Goal: Book appointment/travel/reservation

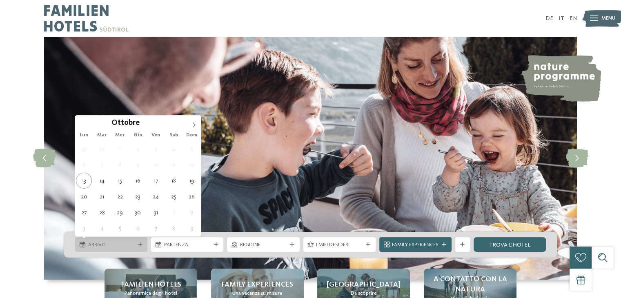
click at [142, 242] on div at bounding box center [139, 244] width 7 height 4
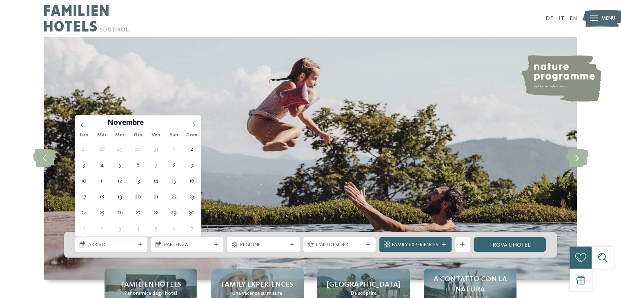
click at [191, 127] on icon at bounding box center [194, 125] width 6 height 6
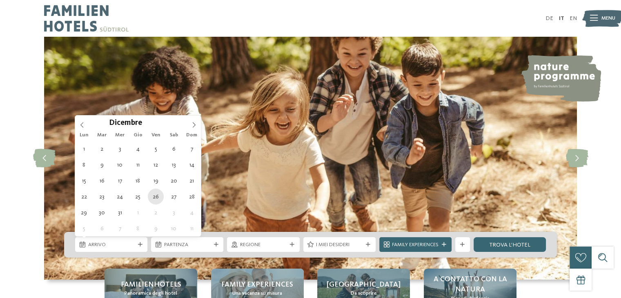
type div "26.12.2025"
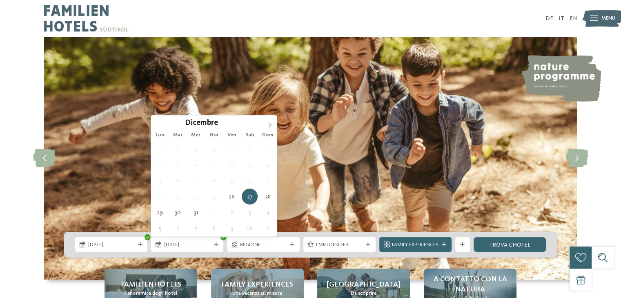
type input "****"
click at [269, 123] on icon at bounding box center [270, 125] width 6 height 6
type div "02.01.2026"
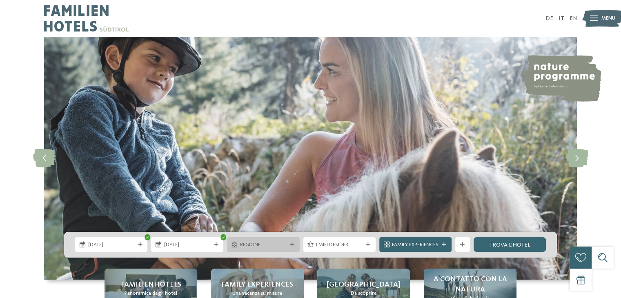
click at [293, 241] on div "Regione" at bounding box center [263, 244] width 72 height 15
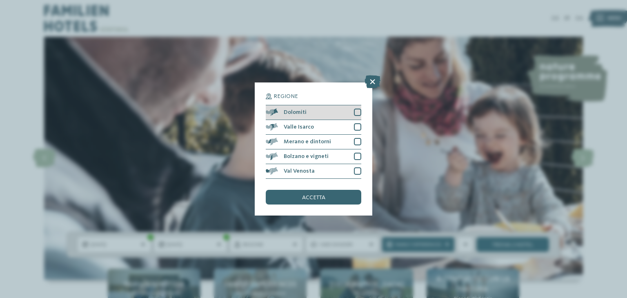
click at [352, 111] on div "Dolomiti" at bounding box center [313, 112] width 95 height 15
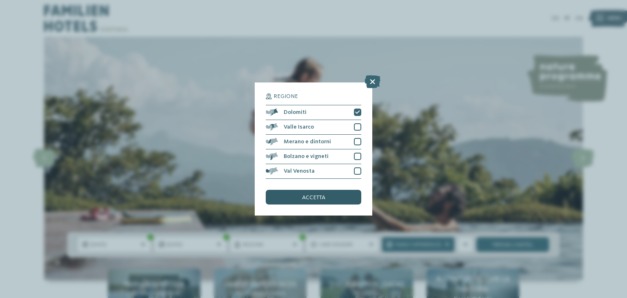
click at [321, 195] on span "accetta" at bounding box center [313, 198] width 23 height 6
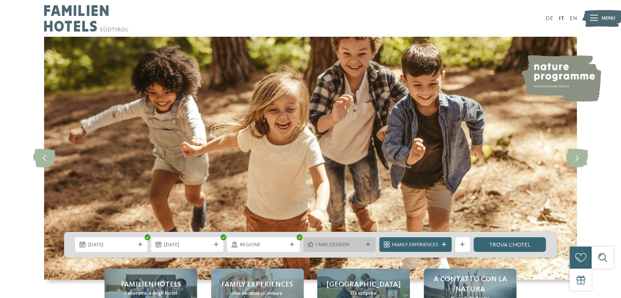
click at [357, 244] on span "I miei desideri" at bounding box center [339, 244] width 47 height 7
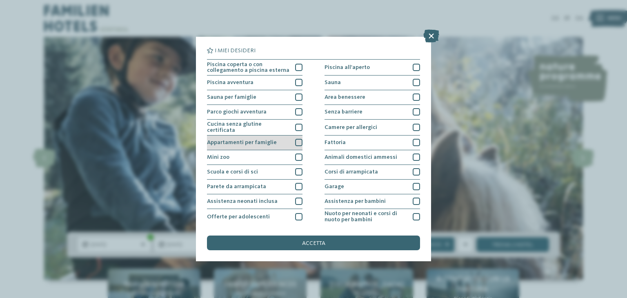
click at [298, 142] on div at bounding box center [298, 142] width 7 height 7
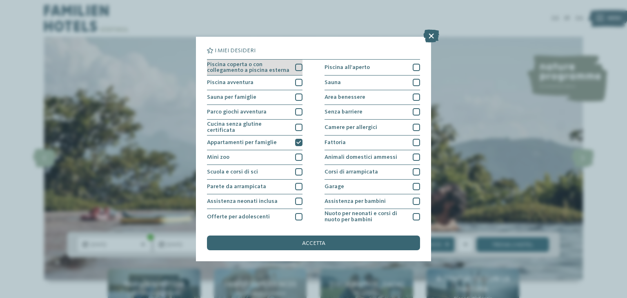
click at [297, 66] on div at bounding box center [298, 67] width 7 height 7
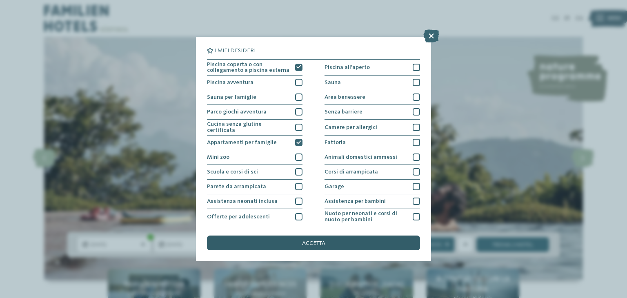
click at [388, 245] on div "accetta" at bounding box center [313, 242] width 213 height 15
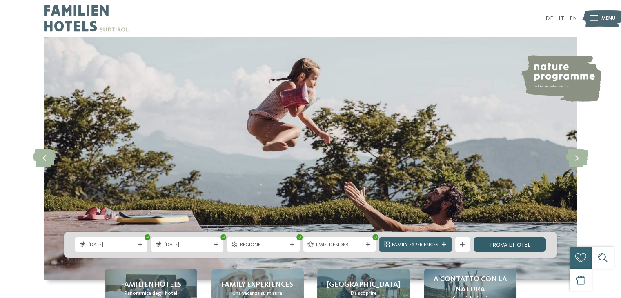
click at [519, 242] on link "trova l’hotel" at bounding box center [509, 244] width 72 height 15
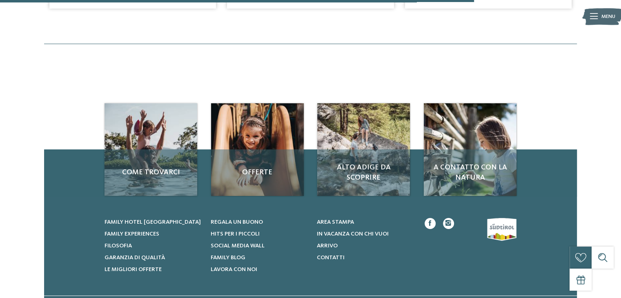
scroll to position [502, 0]
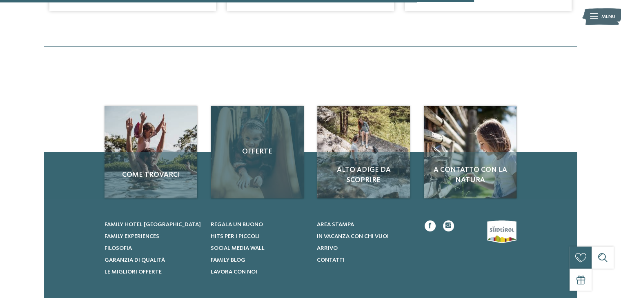
click at [266, 173] on div "Offerte" at bounding box center [257, 152] width 93 height 93
click at [263, 151] on span "Offerte" at bounding box center [257, 151] width 78 height 10
